Goal: Communication & Community: Answer question/provide support

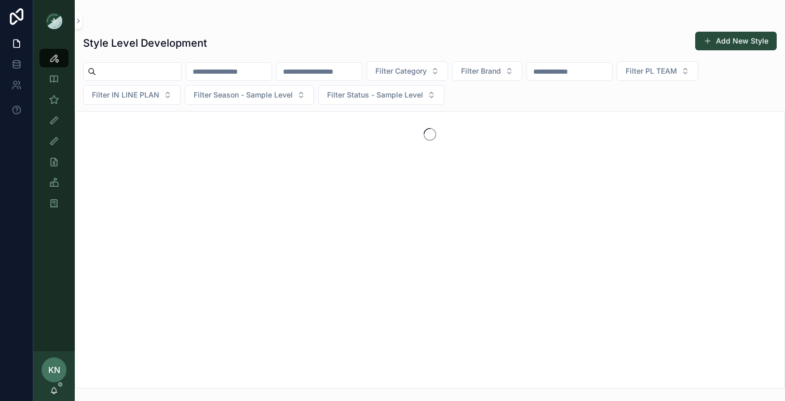
click at [241, 73] on input "scrollable content" at bounding box center [228, 71] width 85 height 15
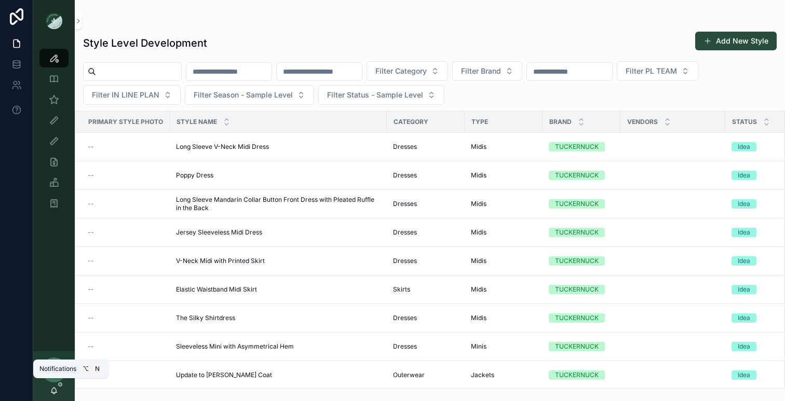
click at [59, 385] on span "scrollable content" at bounding box center [60, 385] width 4 height 4
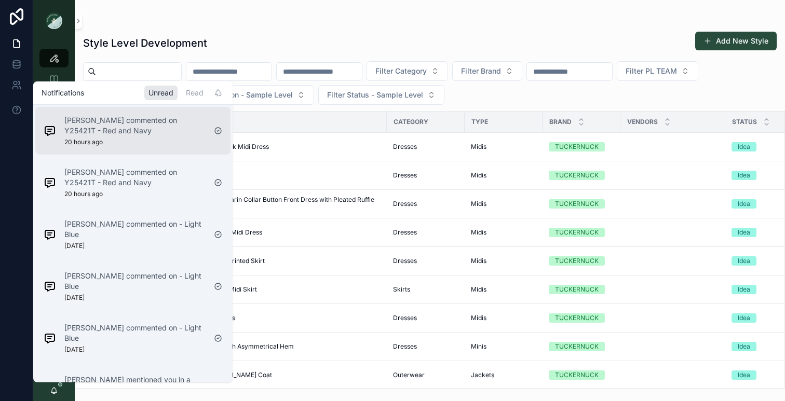
click at [137, 142] on div "[PERSON_NAME] commented on Y25421T - Red and Navy 20 hours ago" at bounding box center [134, 130] width 141 height 31
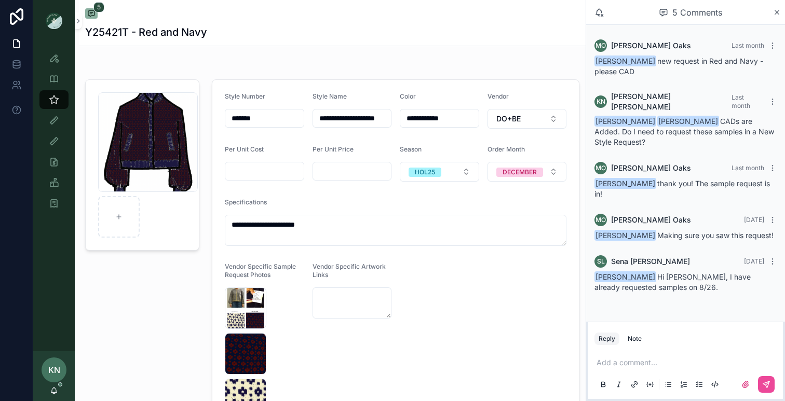
scroll to position [2, 0]
click at [54, 390] on icon "scrollable content" at bounding box center [54, 391] width 8 height 8
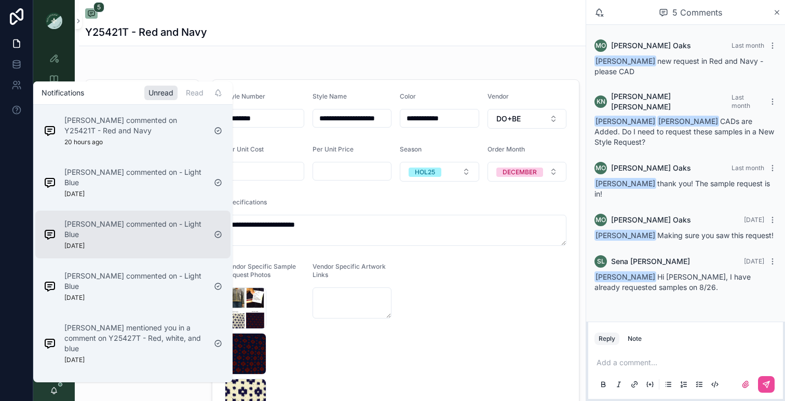
click at [128, 237] on div "[PERSON_NAME] commented on - Light Blue [DATE]" at bounding box center [134, 234] width 141 height 31
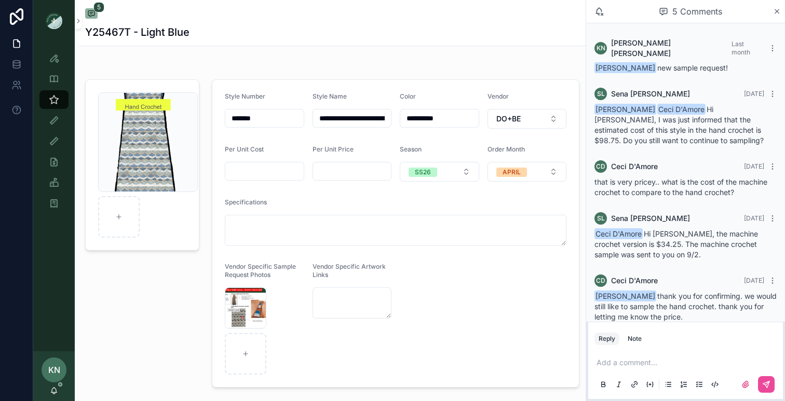
scroll to position [7, 0]
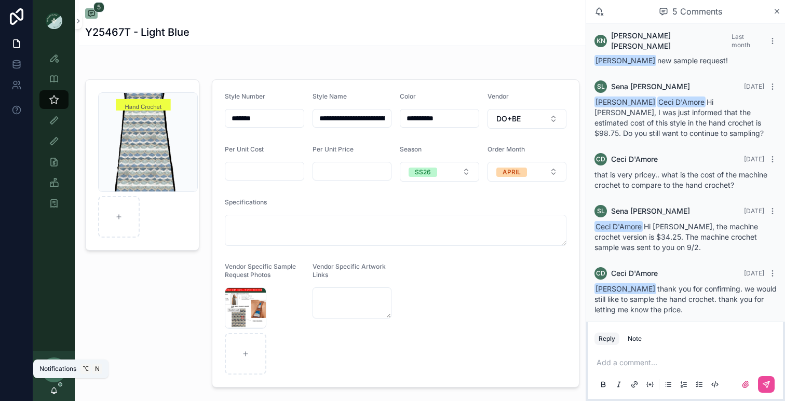
click at [58, 387] on icon "scrollable content" at bounding box center [54, 391] width 8 height 8
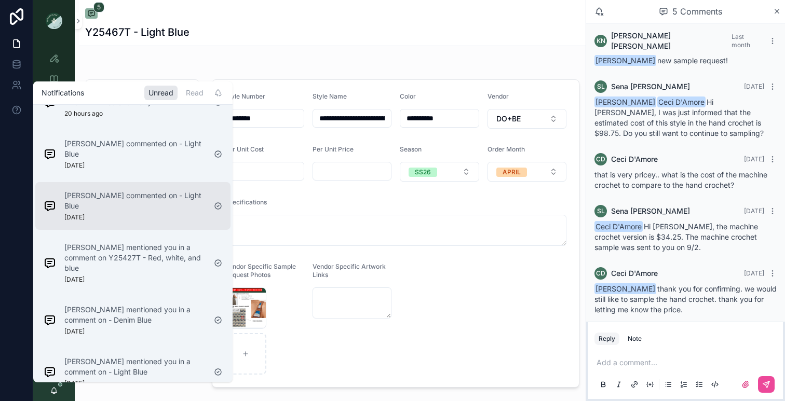
scroll to position [31, 0]
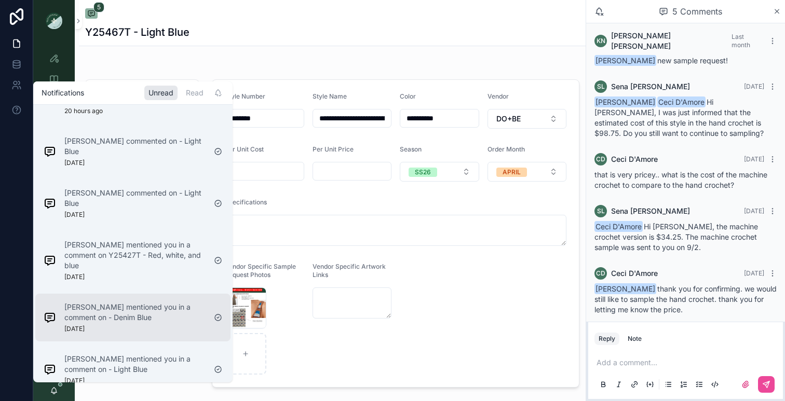
click at [122, 302] on p "[PERSON_NAME] mentioned you in a comment on - Denim Blue" at bounding box center [134, 312] width 141 height 21
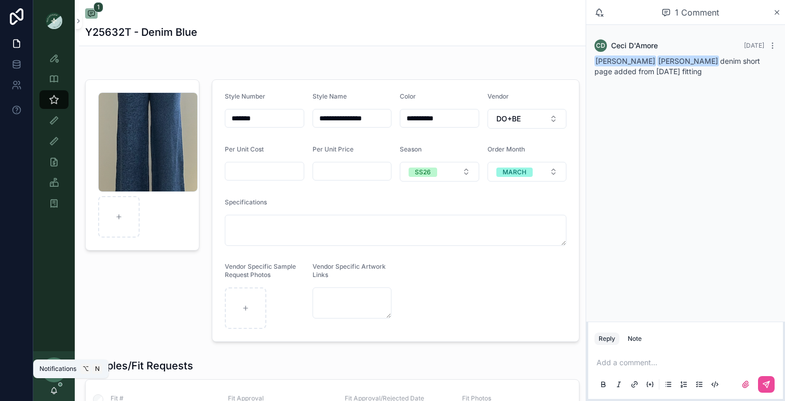
click at [53, 388] on icon "scrollable content" at bounding box center [54, 390] width 6 height 5
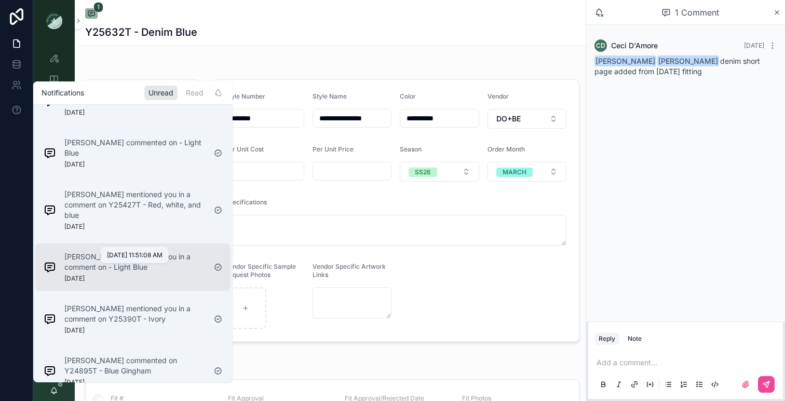
scroll to position [174, 0]
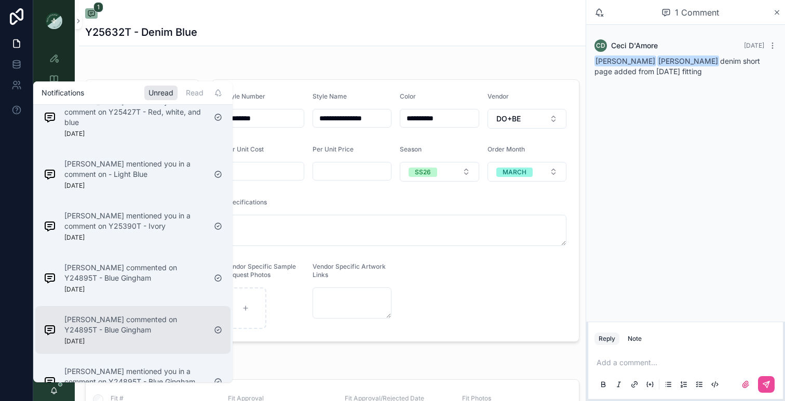
click at [96, 321] on p "[PERSON_NAME] commented on Y24895T - Blue Gingham" at bounding box center [134, 325] width 141 height 21
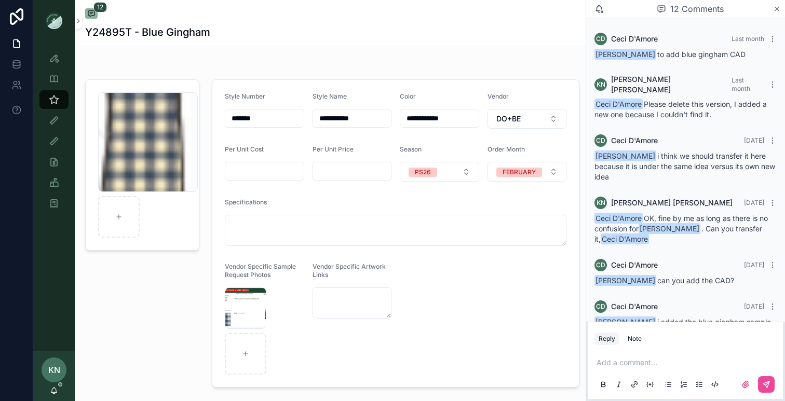
scroll to position [469, 0]
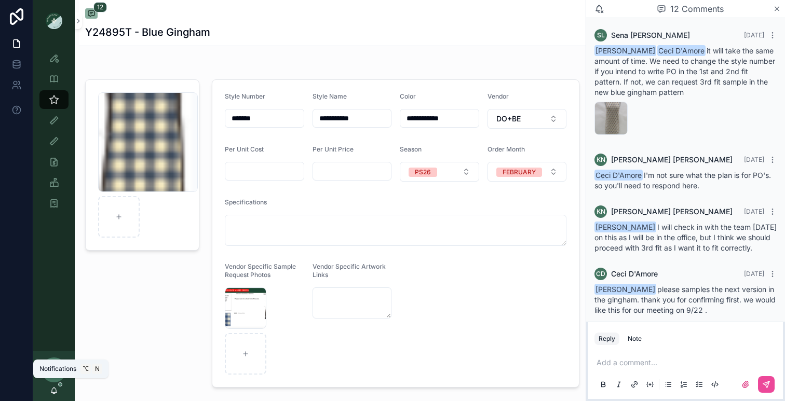
click at [53, 393] on icon "scrollable content" at bounding box center [54, 393] width 2 height 2
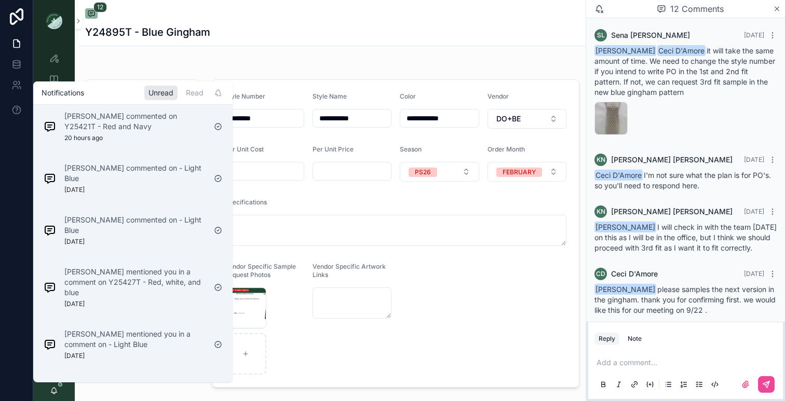
scroll to position [0, 0]
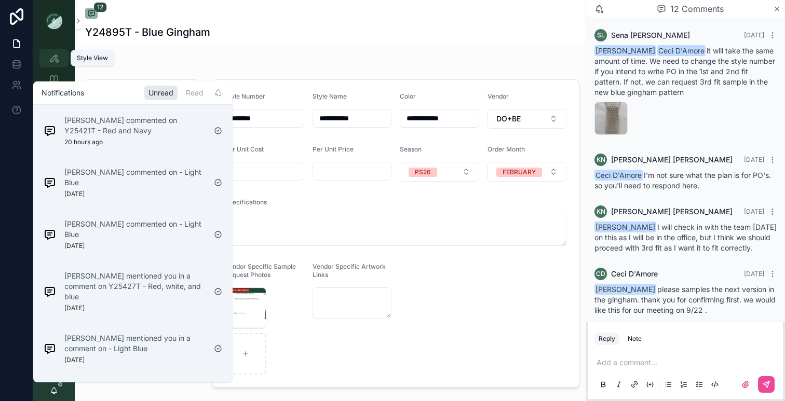
click at [57, 62] on icon "scrollable content" at bounding box center [54, 58] width 10 height 10
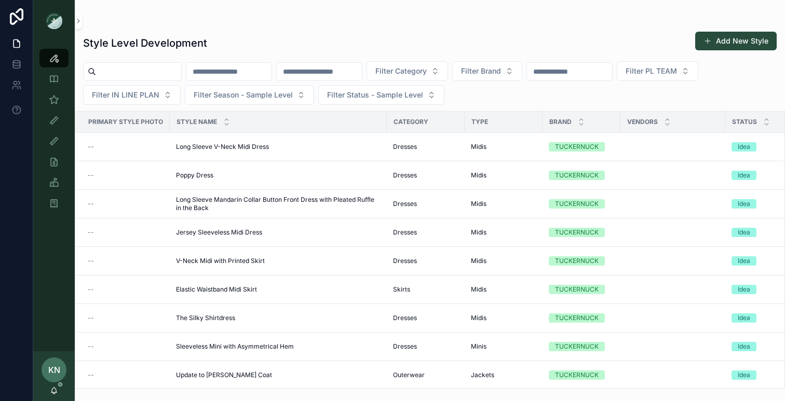
click at [270, 71] on input "scrollable content" at bounding box center [228, 71] width 85 height 15
type input "*******"
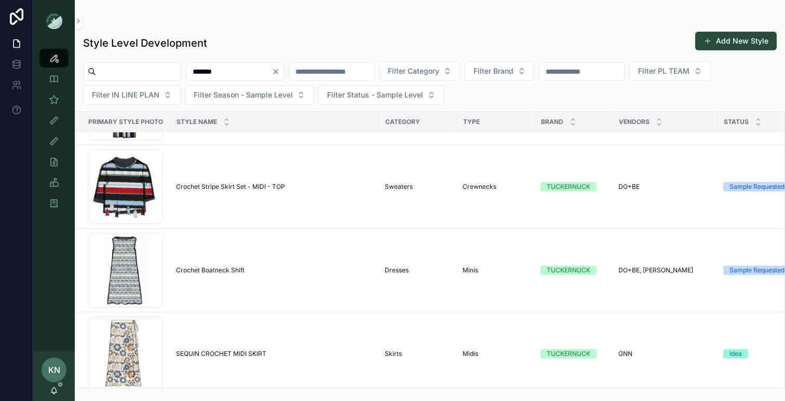
scroll to position [1331, 0]
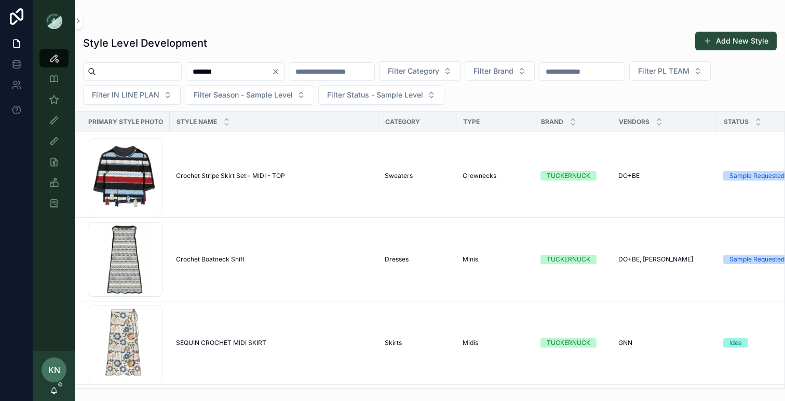
click at [129, 251] on div "Screenshot-2025-07-21-at-9.51.44-AM .png" at bounding box center [125, 259] width 75 height 75
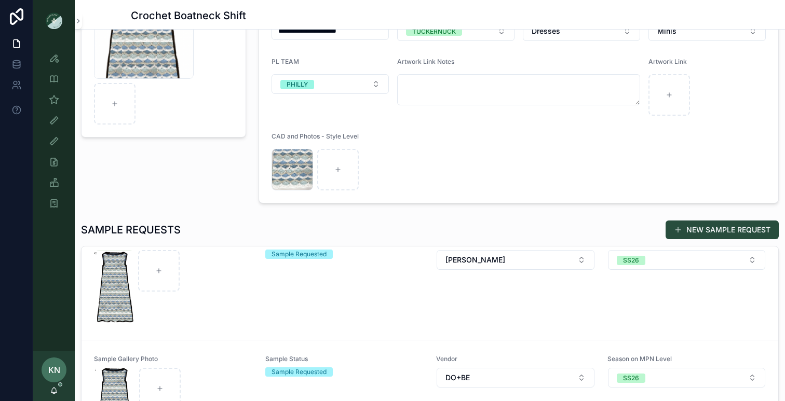
scroll to position [6, 0]
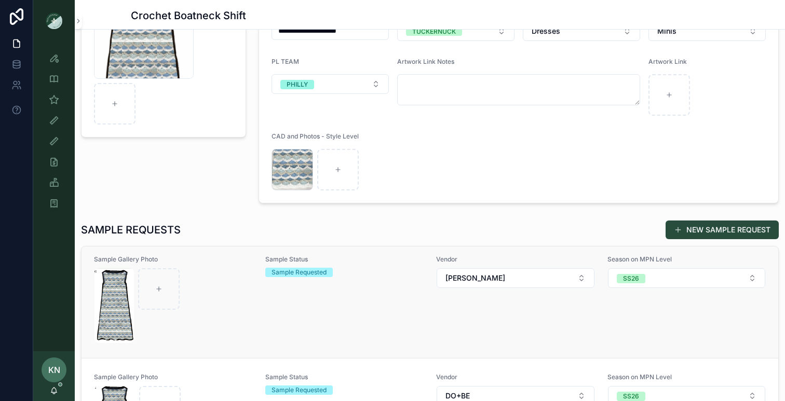
click at [202, 310] on div "scrollable content" at bounding box center [173, 305] width 158 height 75
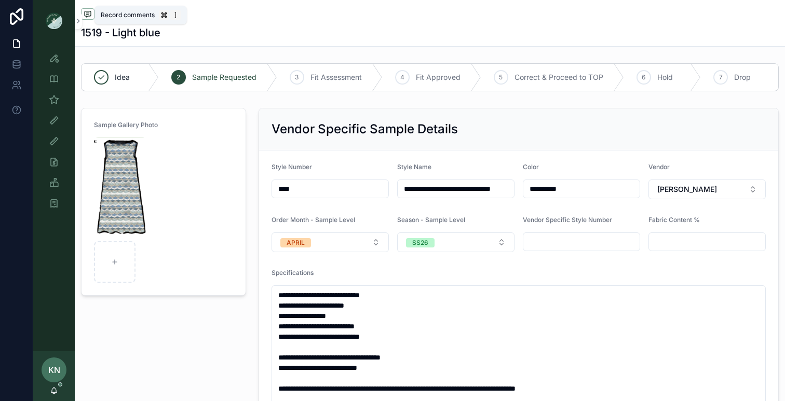
click at [85, 15] on icon "scrollable content" at bounding box center [88, 14] width 8 height 8
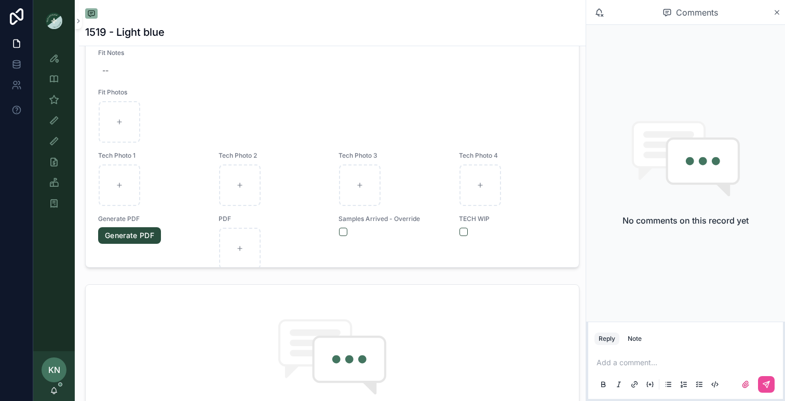
scroll to position [538, 0]
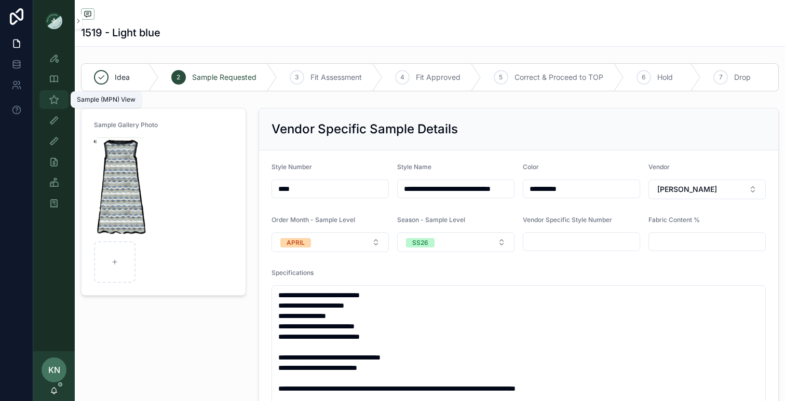
click at [56, 101] on icon "scrollable content" at bounding box center [54, 99] width 10 height 10
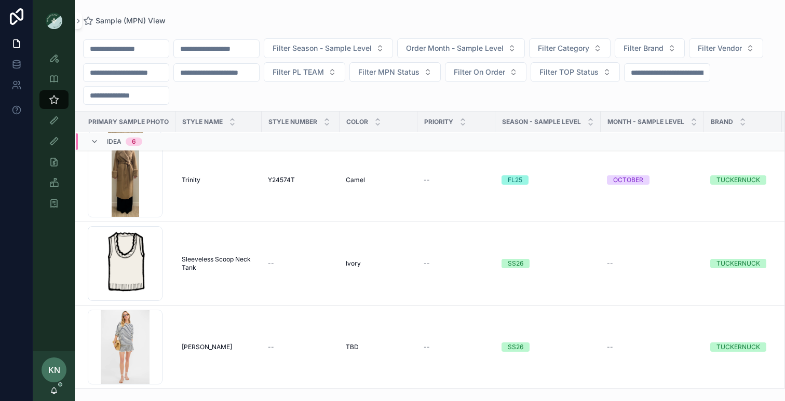
scroll to position [293, 0]
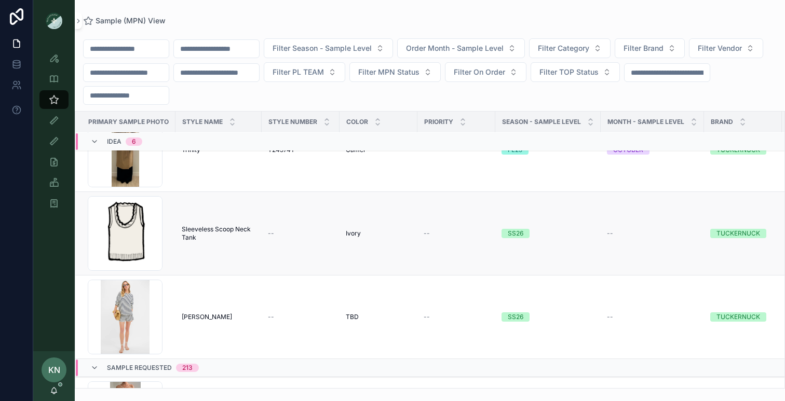
click at [217, 231] on span "Sleeveless Scoop Neck Tank" at bounding box center [219, 233] width 74 height 17
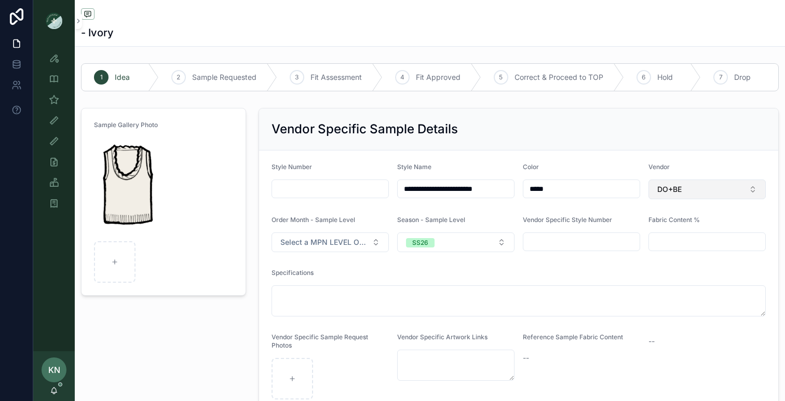
click at [729, 185] on button "DO+BE" at bounding box center [706, 190] width 117 height 20
type input "*"
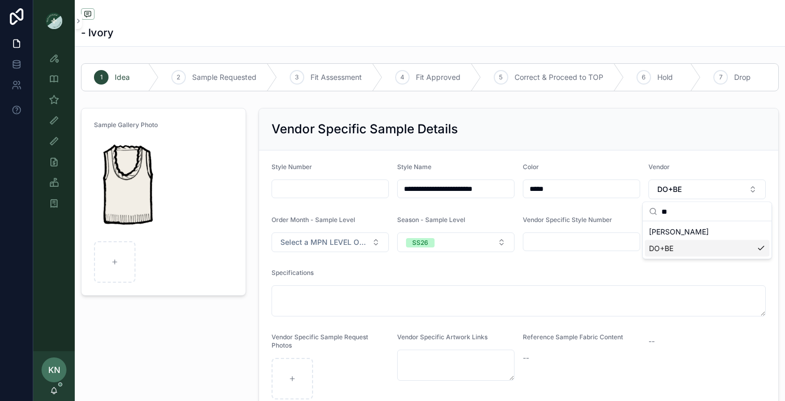
type input "**"
click at [692, 233] on span "[PERSON_NAME]" at bounding box center [679, 232] width 60 height 10
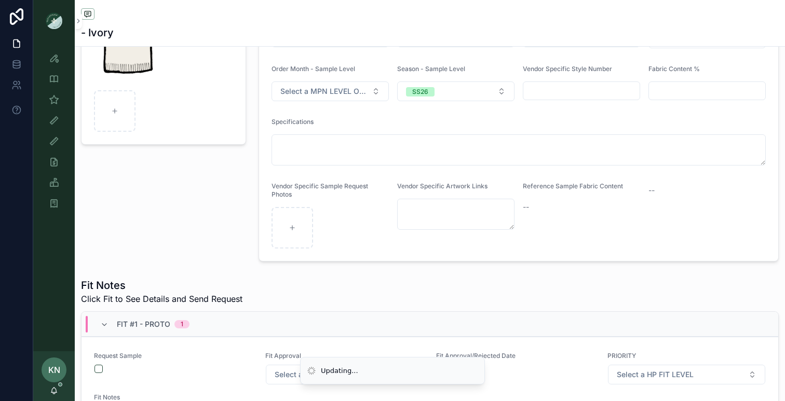
scroll to position [191, 0]
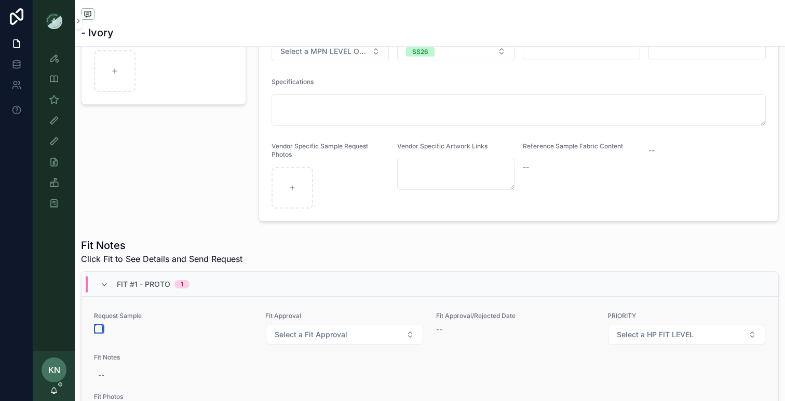
click at [97, 330] on button "scrollable content" at bounding box center [98, 329] width 8 height 8
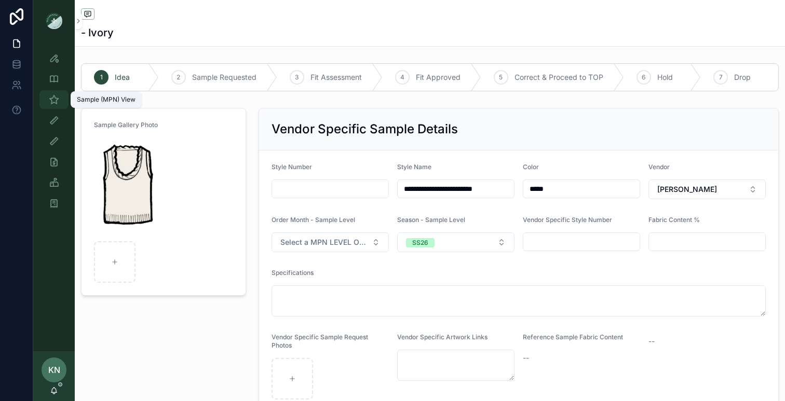
click at [56, 102] on icon "scrollable content" at bounding box center [54, 99] width 10 height 10
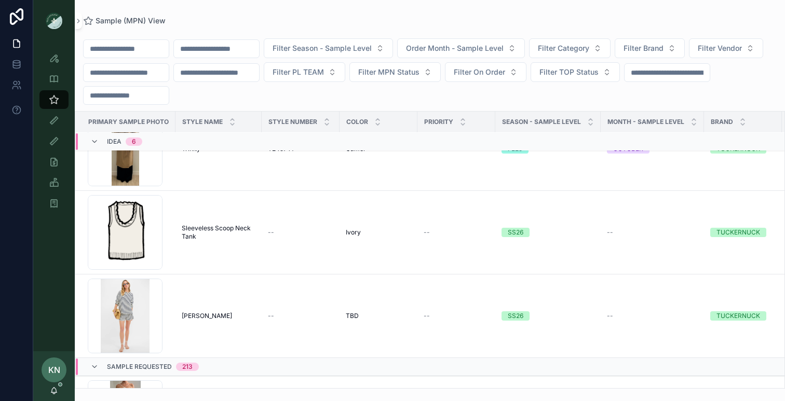
scroll to position [295, 0]
click at [287, 236] on div "--" at bounding box center [300, 232] width 65 height 8
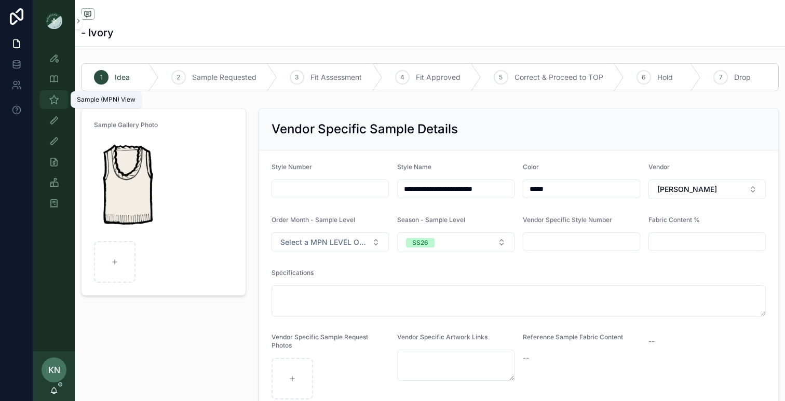
click at [58, 104] on icon "scrollable content" at bounding box center [54, 99] width 10 height 10
